Goal: Transaction & Acquisition: Book appointment/travel/reservation

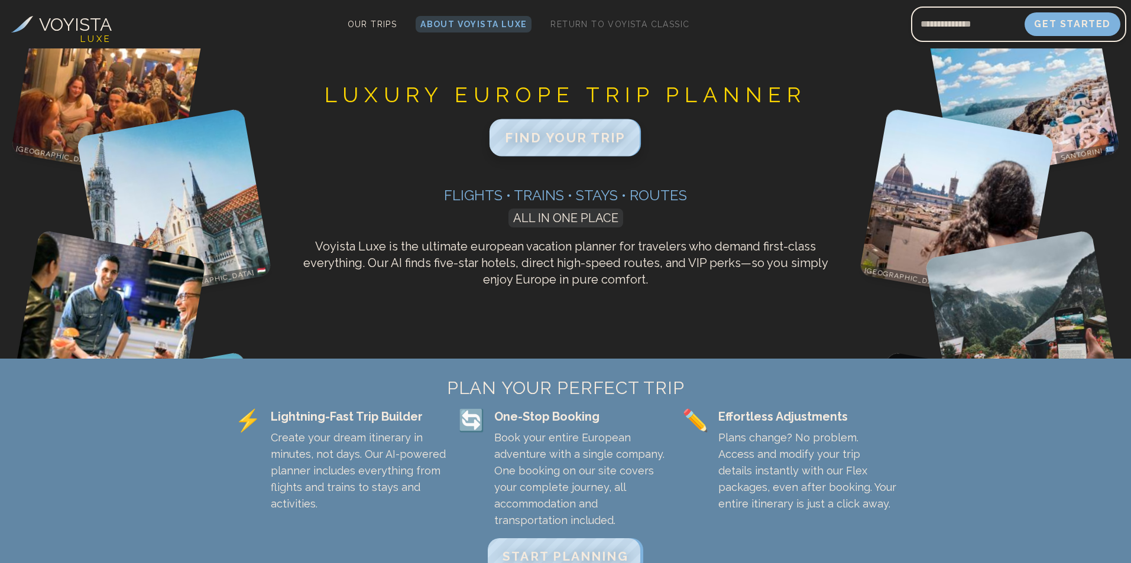
click at [596, 134] on span "FIND YOUR TRIP" at bounding box center [565, 137] width 121 height 15
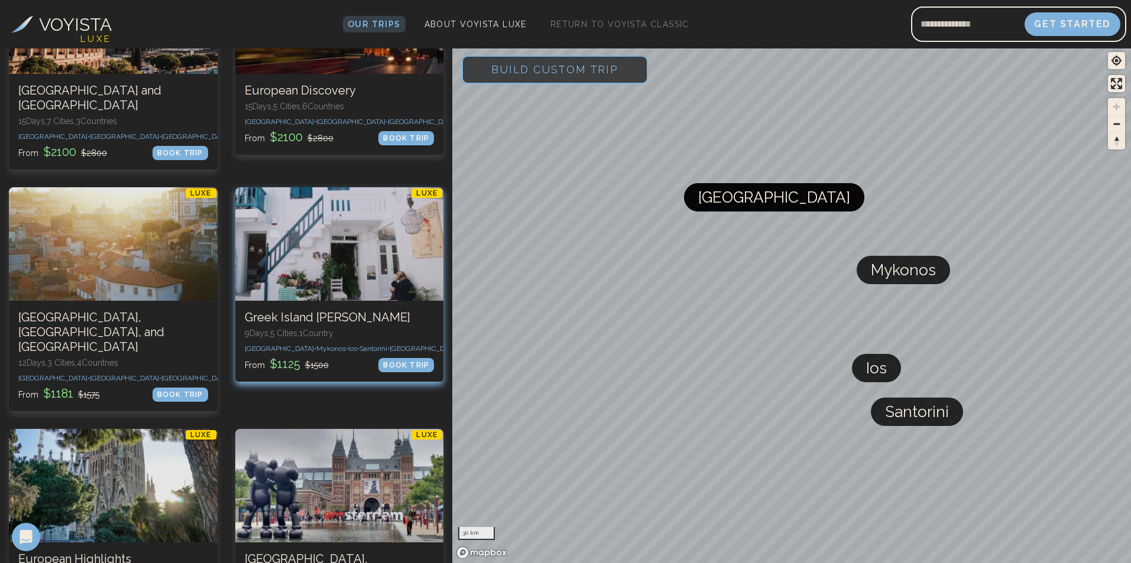
scroll to position [296, 0]
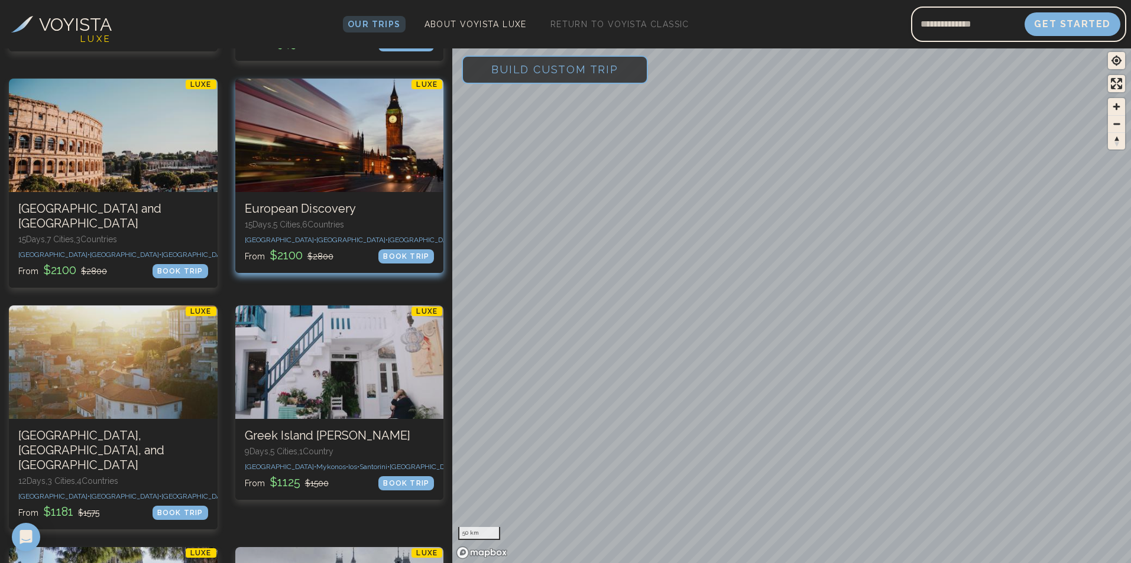
click at [345, 176] on div at bounding box center [339, 135] width 209 height 113
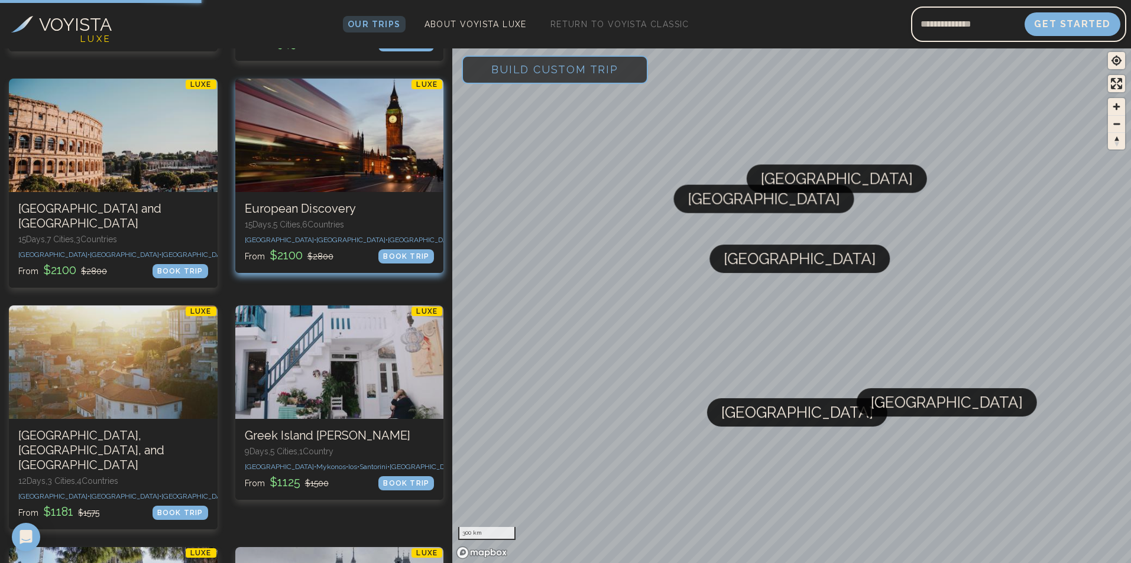
click at [317, 196] on div "LUXE European Discovery 15 Days, 5 Cities, 6 Countr ies [GEOGRAPHIC_DATA] • [GE…" at bounding box center [339, 232] width 209 height 81
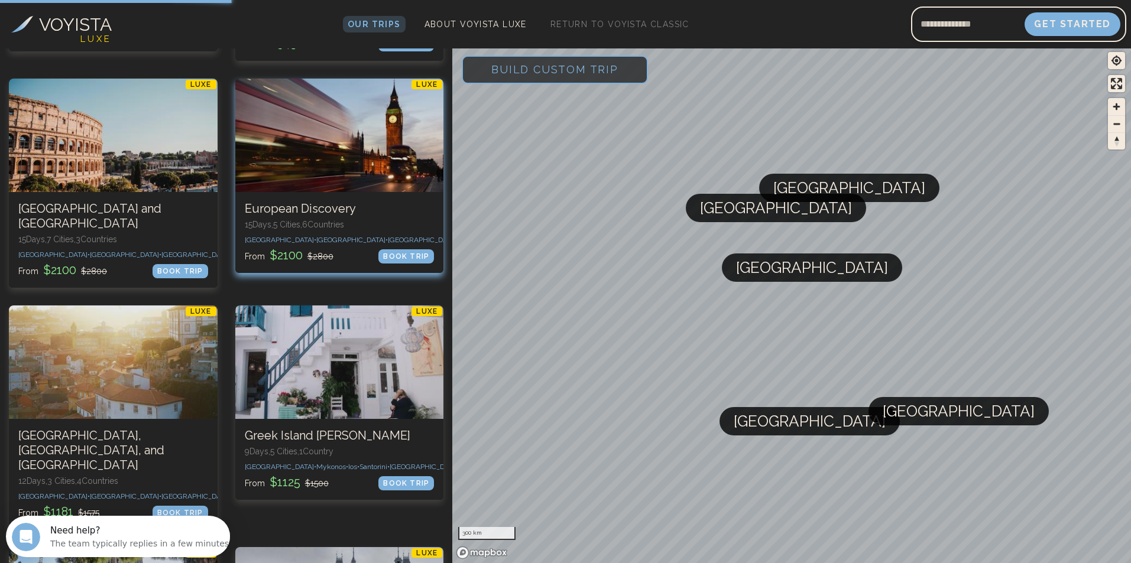
scroll to position [0, 0]
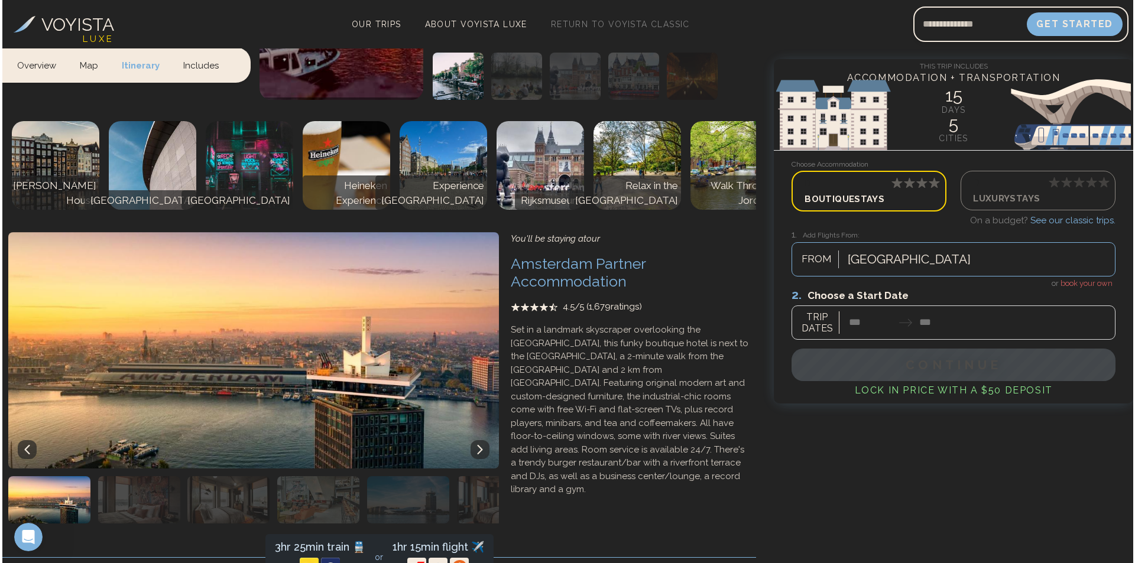
scroll to position [1773, 0]
